Goal: Obtain resource: Download file/media

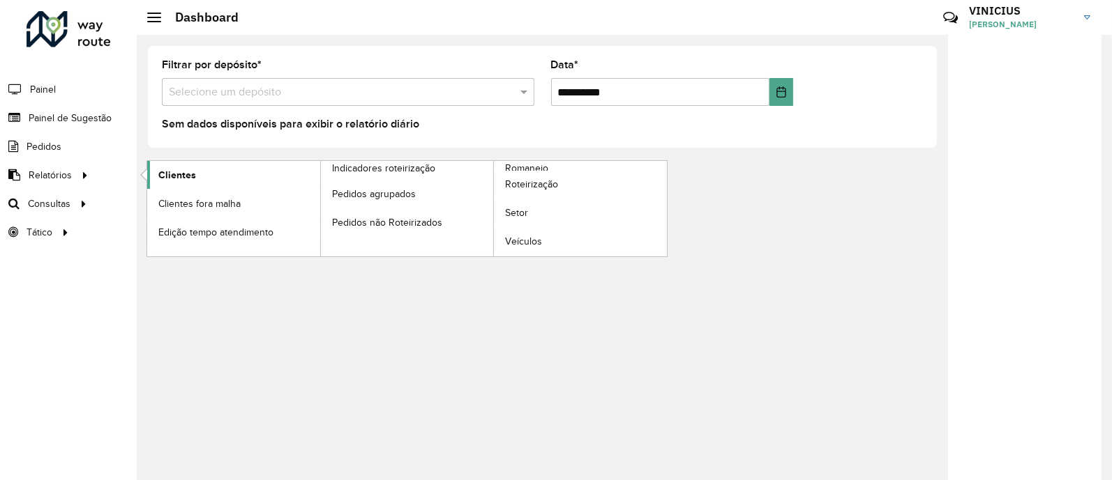
click at [215, 172] on link "Clientes" at bounding box center [233, 175] width 173 height 28
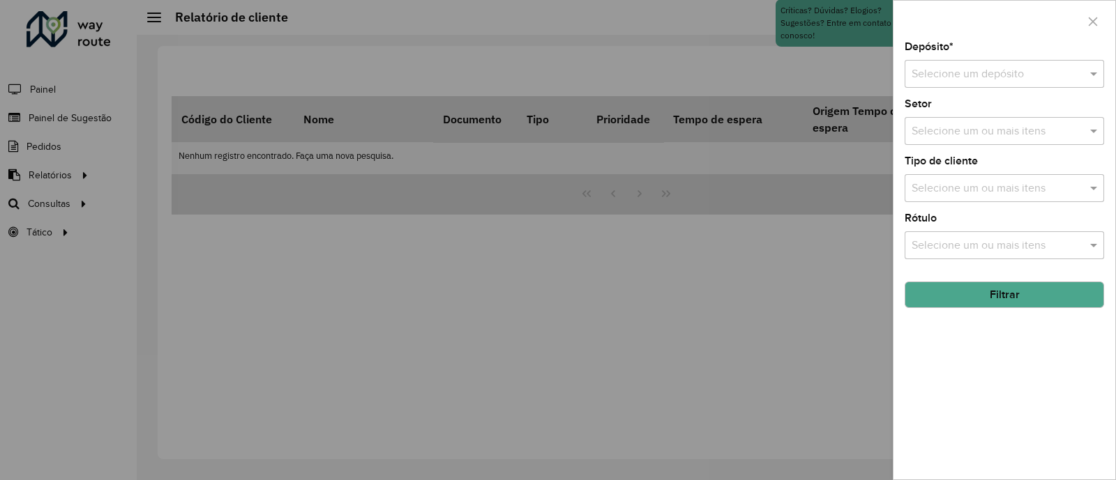
click at [983, 84] on div "Selecione um depósito" at bounding box center [1003, 74] width 199 height 28
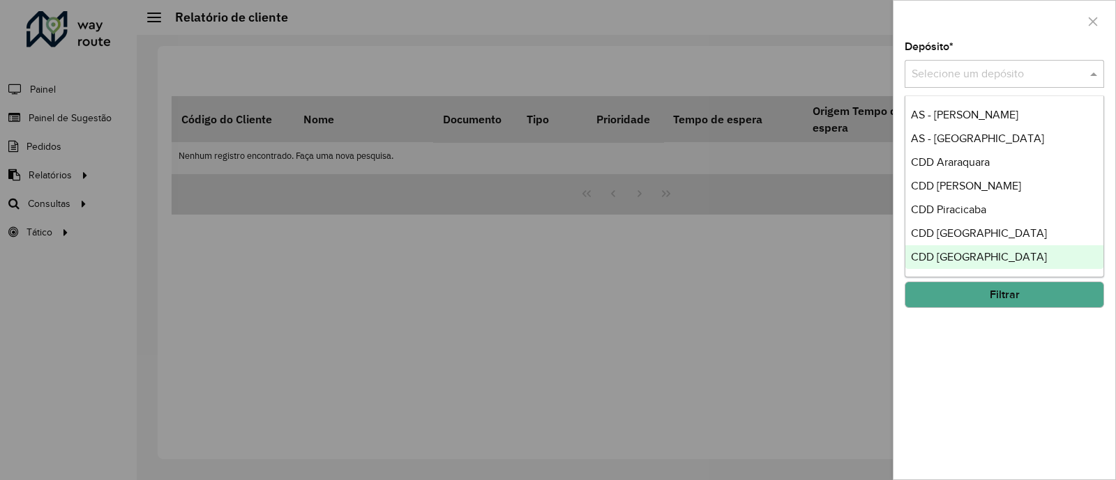
click at [954, 252] on span "CDD [GEOGRAPHIC_DATA]" at bounding box center [979, 257] width 136 height 12
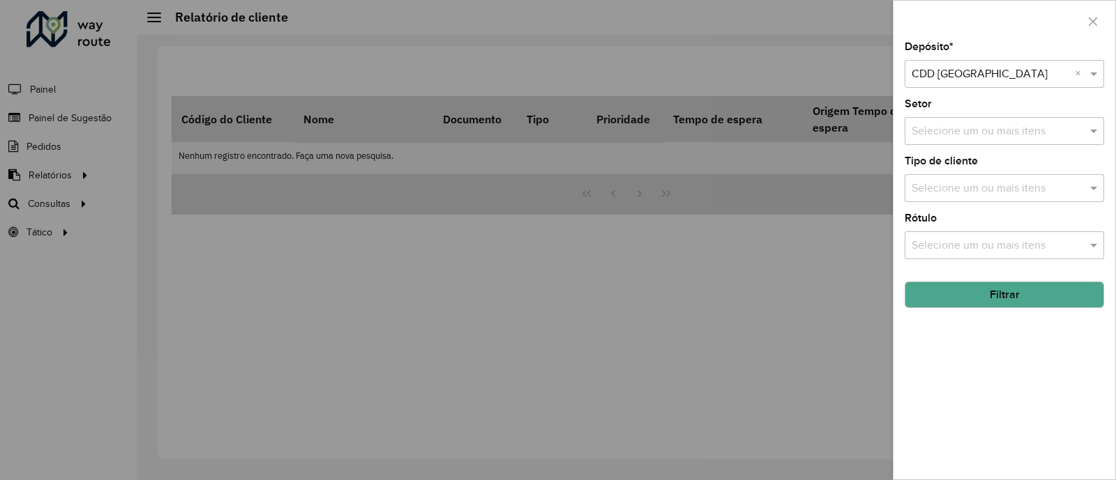
click at [1010, 295] on button "Filtrar" at bounding box center [1003, 295] width 199 height 26
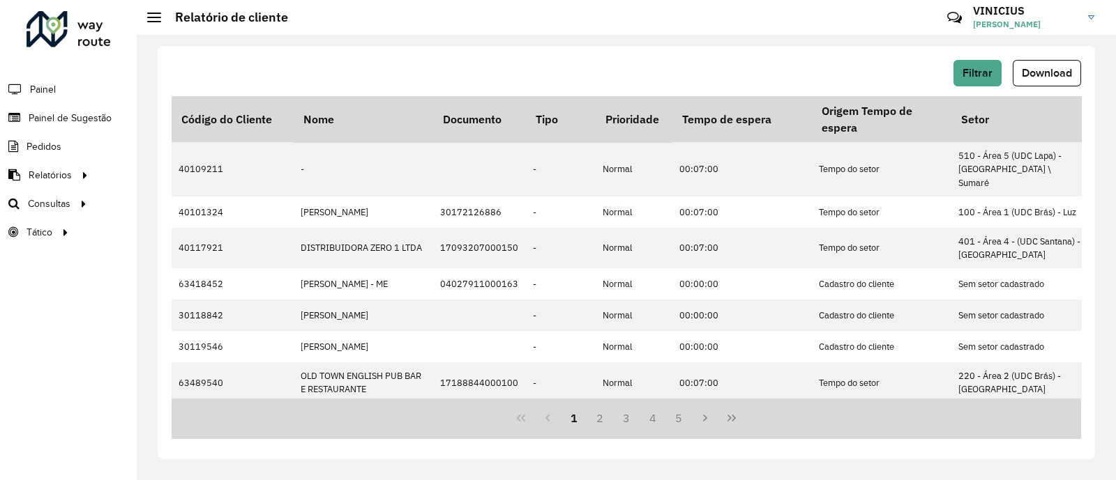
click at [1037, 89] on div "Filtrar Download" at bounding box center [626, 78] width 909 height 36
click at [1053, 70] on span "Download" at bounding box center [1047, 73] width 50 height 12
